Goal: Task Accomplishment & Management: Manage account settings

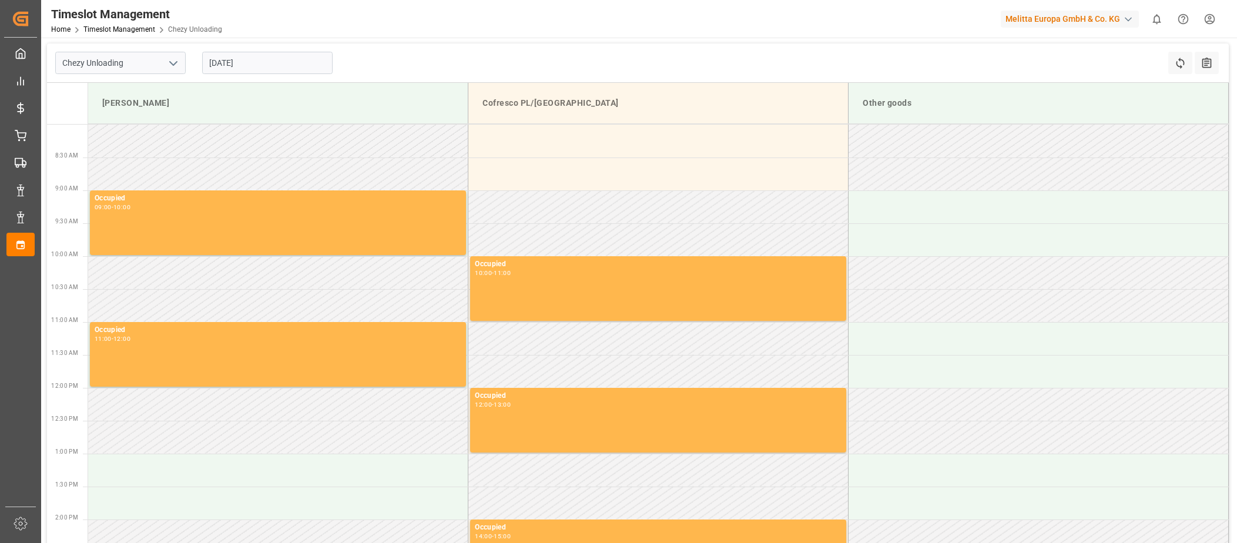
click at [226, 65] on input "[DATE]" at bounding box center [267, 63] width 130 height 22
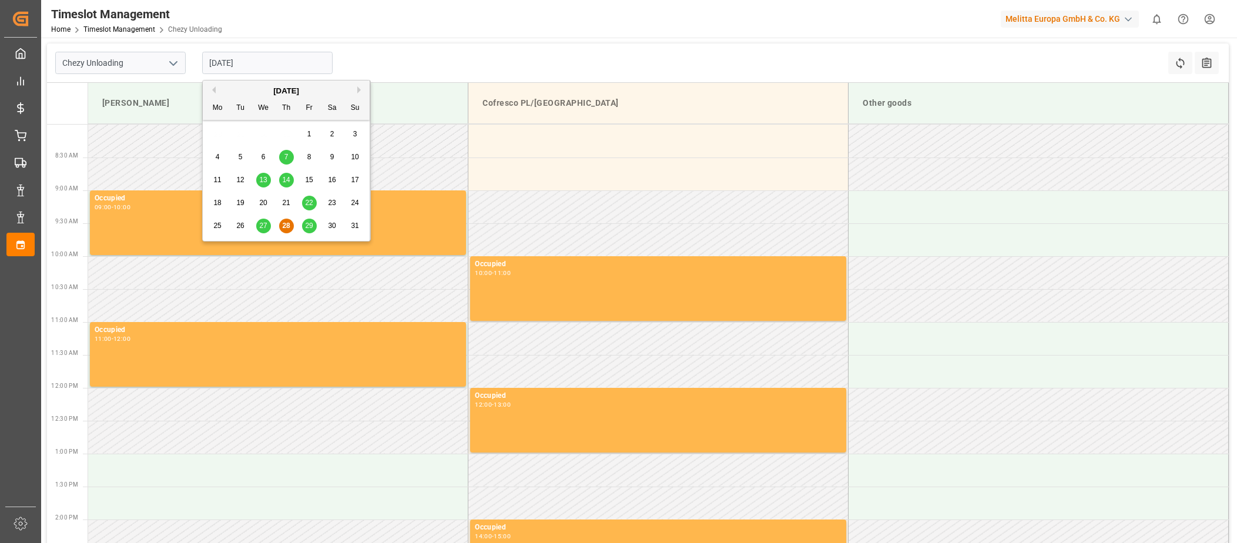
click at [288, 231] on div "28" at bounding box center [286, 226] width 15 height 14
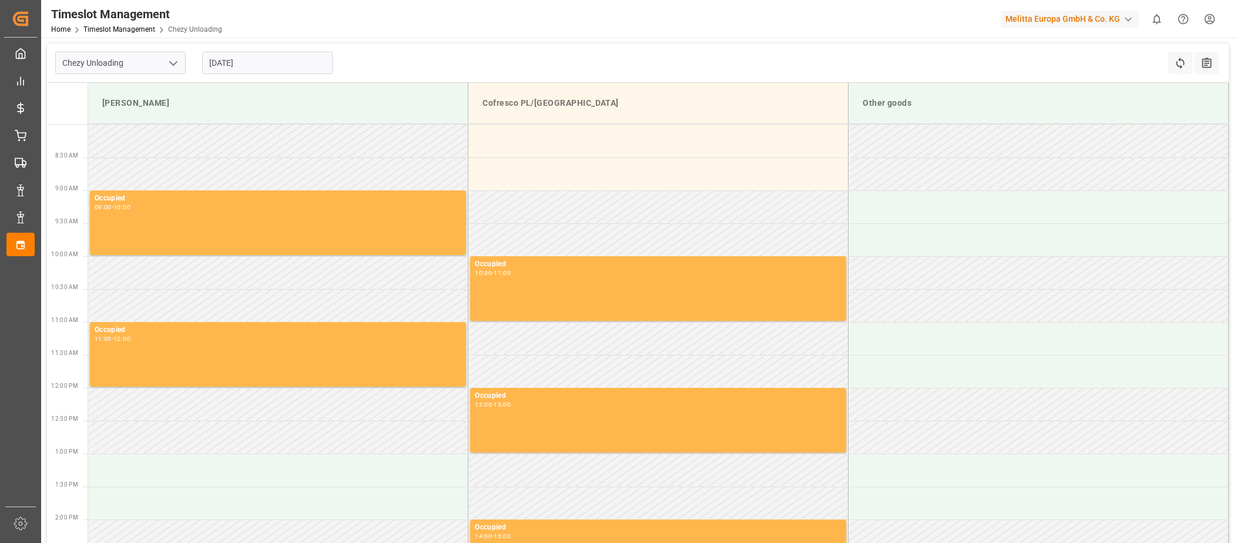
click at [222, 68] on input "[DATE]" at bounding box center [267, 63] width 130 height 22
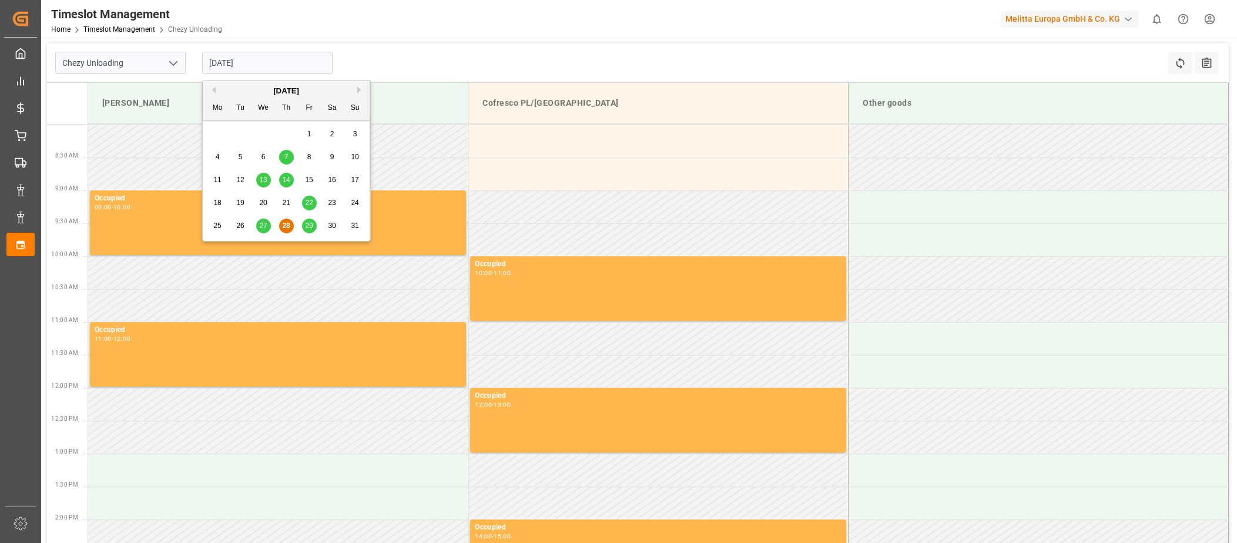
click at [306, 226] on span "29" at bounding box center [309, 225] width 8 height 8
type input "[DATE]"
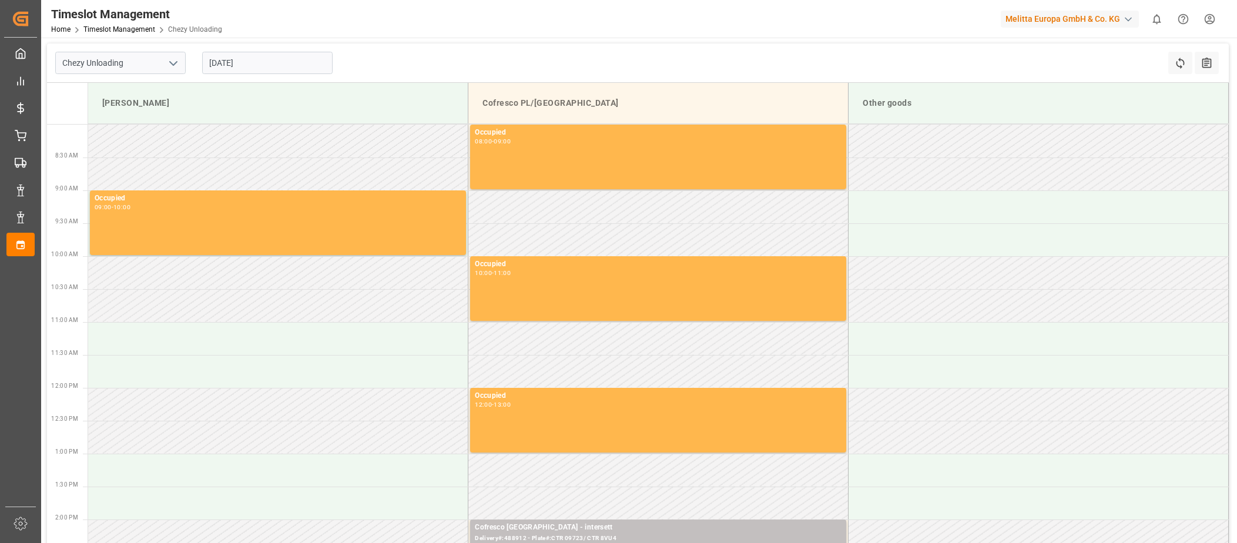
click at [1208, 21] on html "Created by potrace 1.15, written by [PERSON_NAME] [DATE]-[DATE] Created by potr…" at bounding box center [618, 271] width 1237 height 543
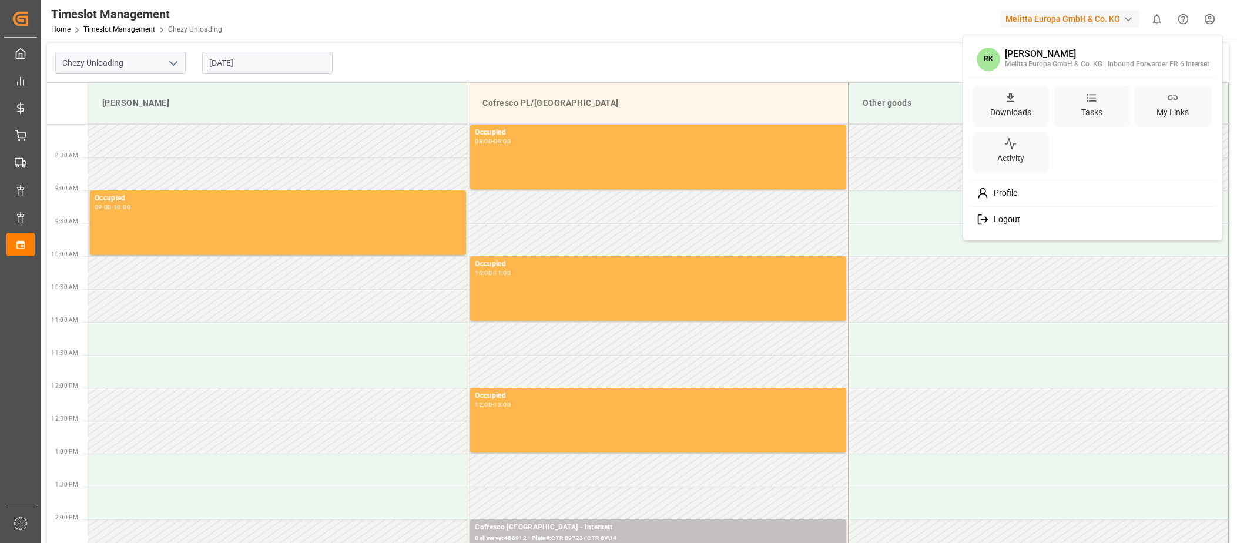
click at [1017, 220] on span "Logout" at bounding box center [1004, 219] width 31 height 11
